Goal: Task Accomplishment & Management: Use online tool/utility

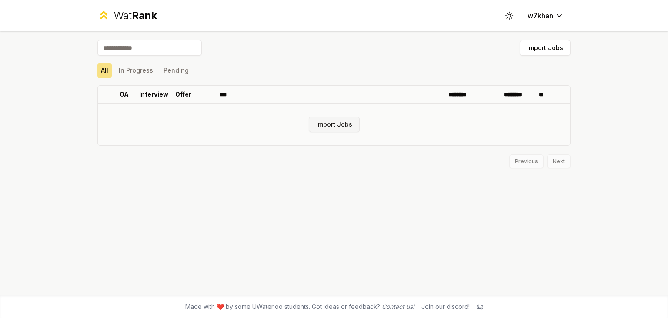
click at [347, 124] on button "Import Jobs" at bounding box center [334, 125] width 51 height 16
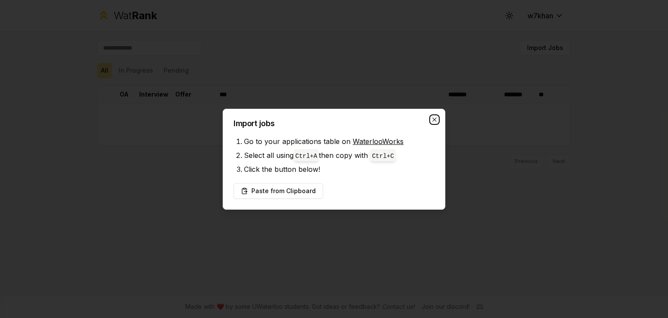
click at [432, 120] on icon "button" at bounding box center [434, 119] width 7 height 7
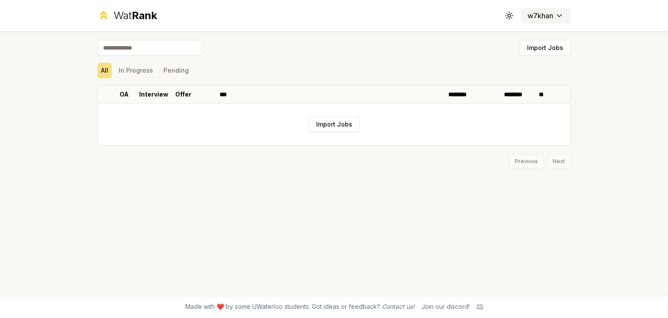
click at [537, 16] on html "Wat Rank Toggle theme w7khan Import Jobs All In Progress Pending OA Interview O…" at bounding box center [334, 159] width 668 height 318
click at [143, 21] on html "Wat Rank Toggle theme w7khan Import Jobs All In Progress Pending OA Interview O…" at bounding box center [334, 159] width 668 height 318
click at [128, 17] on div "Wat Rank" at bounding box center [136, 16] width 44 height 14
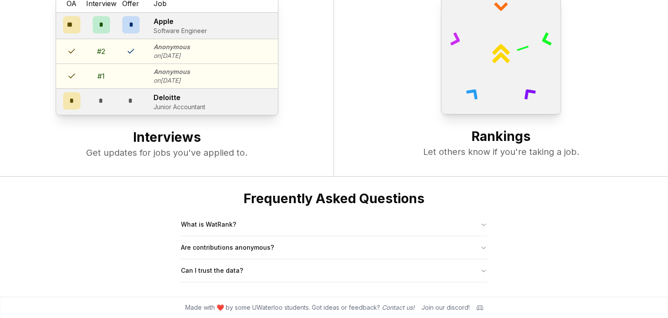
scroll to position [304, 0]
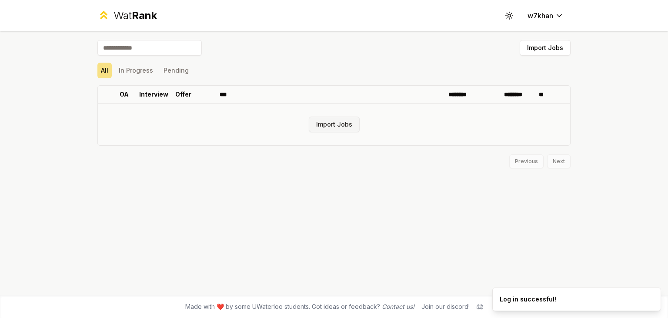
click at [314, 124] on button "Import Jobs" at bounding box center [334, 125] width 51 height 16
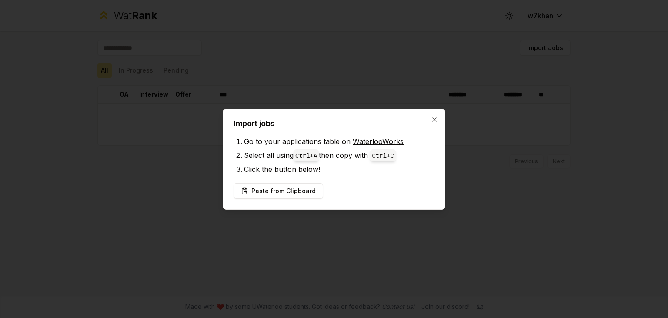
click at [358, 140] on link "WaterlooWorks" at bounding box center [378, 141] width 51 height 9
click at [273, 137] on li "Go to your applications table on WaterlooWorks" at bounding box center [339, 141] width 191 height 14
click at [270, 186] on button "Paste from Clipboard" at bounding box center [279, 191] width 90 height 16
click at [252, 192] on button "Paste from Clipboard" at bounding box center [279, 191] width 90 height 16
click at [259, 191] on button "Paste from Clipboard" at bounding box center [279, 191] width 90 height 16
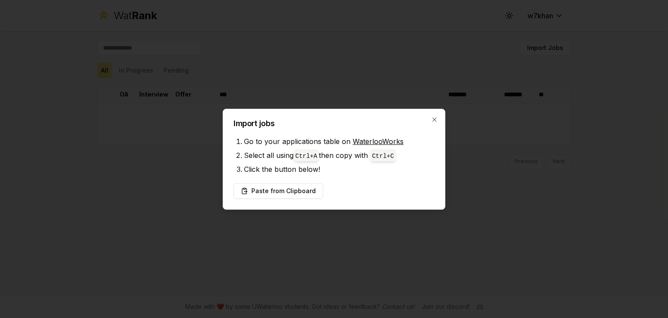
click at [273, 129] on div "Import jobs Go to your applications table on WaterlooWorks Select all using Ctr…" at bounding box center [334, 159] width 223 height 101
click at [268, 194] on button "Paste from Clipboard" at bounding box center [279, 191] width 90 height 16
click at [261, 186] on button "Paste from Clipboard" at bounding box center [279, 191] width 90 height 16
click at [427, 117] on div "Import jobs Go to your applications table on WaterlooWorks Select all using Ctr…" at bounding box center [334, 159] width 223 height 101
click at [430, 116] on div "Import jobs Go to your applications table on WaterlooWorks Select all using Ctr…" at bounding box center [334, 159] width 223 height 101
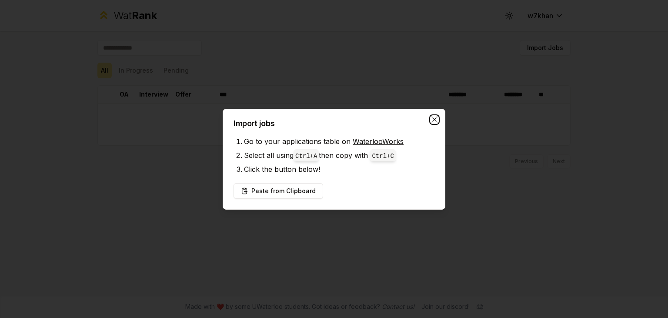
click at [436, 117] on icon "button" at bounding box center [434, 119] width 7 height 7
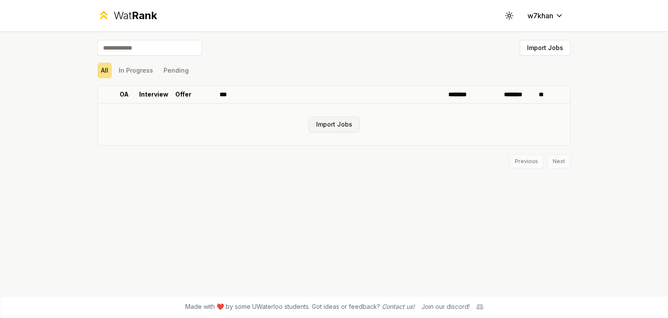
click at [332, 124] on button "Import Jobs" at bounding box center [334, 125] width 51 height 16
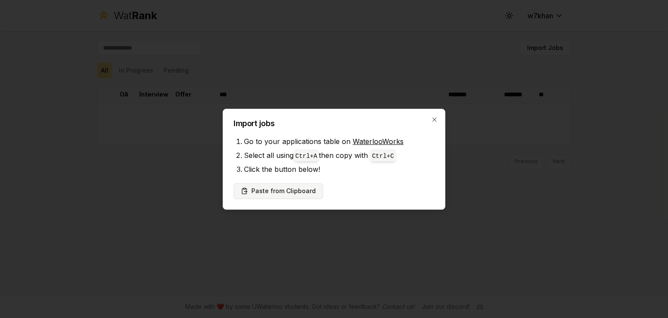
click at [281, 192] on button "Paste from Clipboard" at bounding box center [279, 191] width 90 height 16
click at [432, 123] on h2 "Import jobs" at bounding box center [334, 124] width 201 height 8
click at [433, 118] on icon "button" at bounding box center [434, 119] width 4 height 4
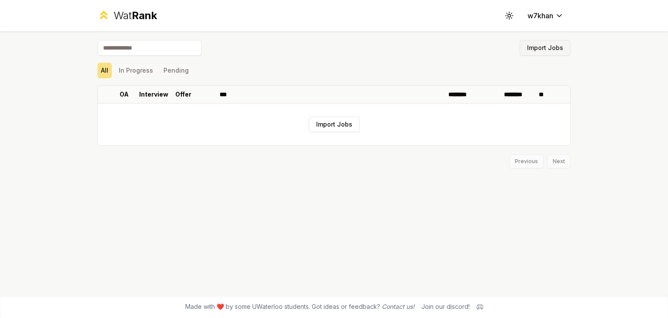
click at [528, 50] on button "Import Jobs" at bounding box center [545, 48] width 51 height 16
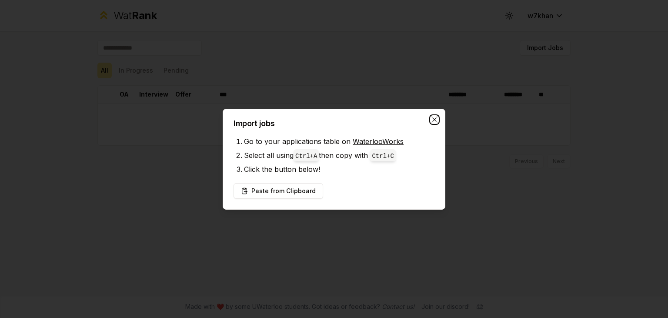
click at [437, 121] on icon "button" at bounding box center [434, 119] width 7 height 7
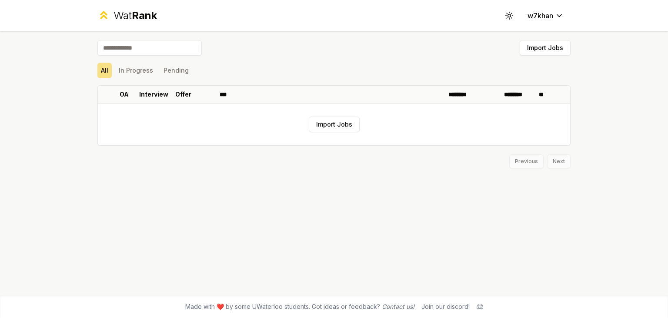
click at [174, 51] on input at bounding box center [149, 48] width 104 height 16
type input "****"
click at [144, 65] on button "In Progress" at bounding box center [135, 71] width 41 height 16
click at [106, 65] on button "All" at bounding box center [104, 71] width 14 height 16
